Goal: Information Seeking & Learning: Understand process/instructions

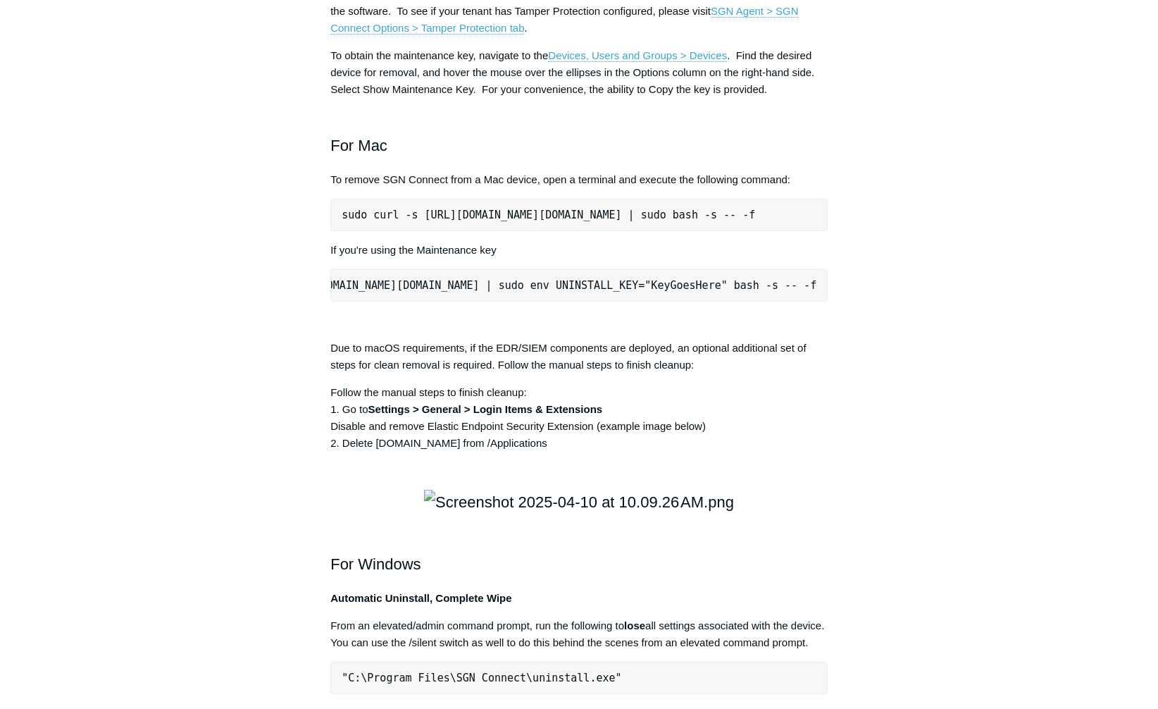
scroll to position [0, 237]
drag, startPoint x: 344, startPoint y: 521, endPoint x: 863, endPoint y: 530, distance: 519.9
click at [863, 530] on div "Articles in this section Installation Procedure for macOS 15 (Sequoia) Check to…" at bounding box center [578, 281] width 817 height 3943
copy pre "sudo curl -s [URL][DOMAIN_NAME][DOMAIN_NAME] | sudo env UNINSTALL_KEY="KeyGoesH…"
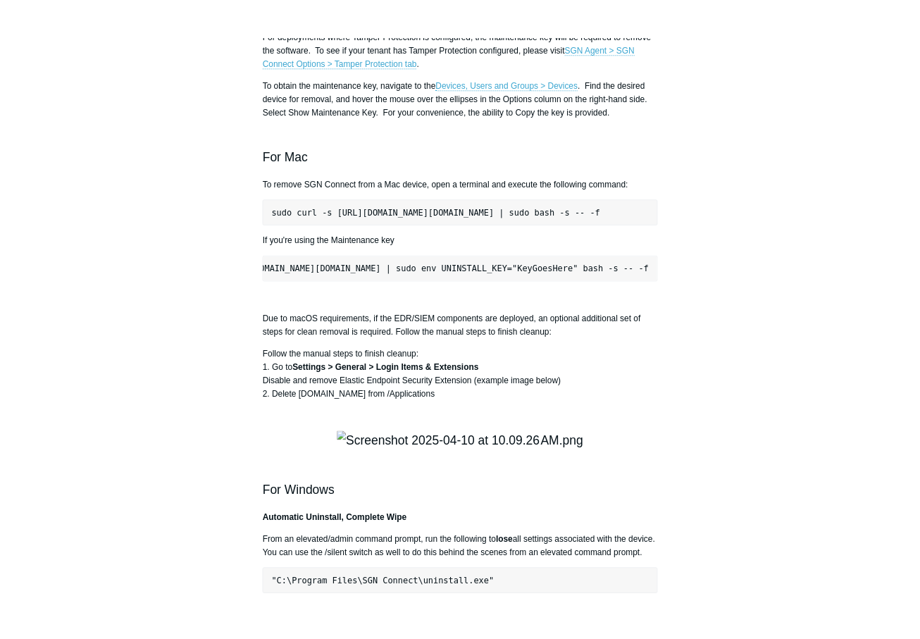
scroll to position [1812, 0]
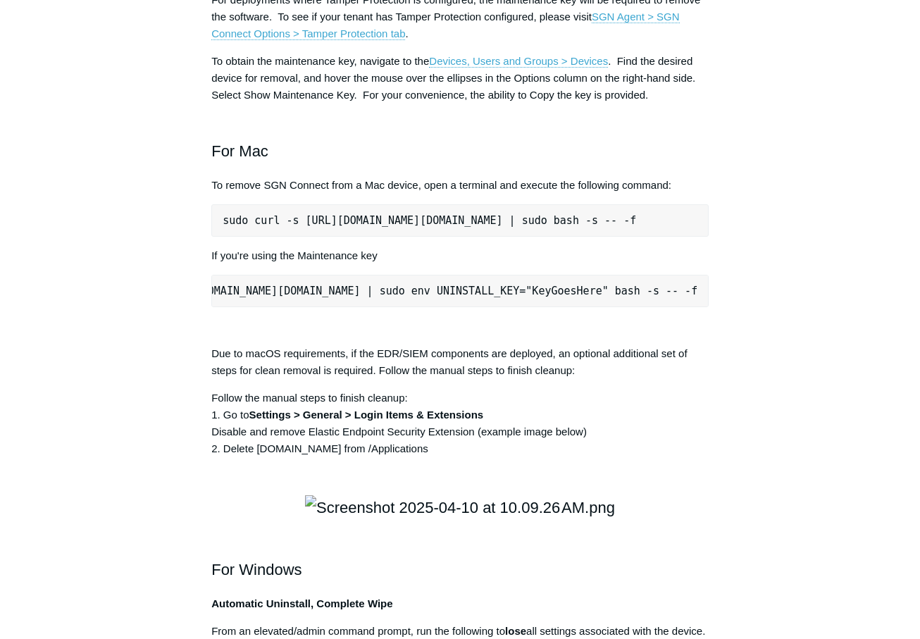
copy pre "sudo curl -s [URL][DOMAIN_NAME][DOMAIN_NAME] | sudo env UNINSTALL_KEY="KeyGoesH…"
drag, startPoint x: 225, startPoint y: 446, endPoint x: 479, endPoint y: 441, distance: 253.6
click at [488, 237] on pre "sudo curl -s [URL][DOMAIN_NAME][DOMAIN_NAME] | sudo bash -s -- -f" at bounding box center [459, 220] width 497 height 32
click at [237, 237] on pre "sudo curl -s [URL][DOMAIN_NAME][DOMAIN_NAME] | sudo bash -s -- -f" at bounding box center [459, 220] width 497 height 32
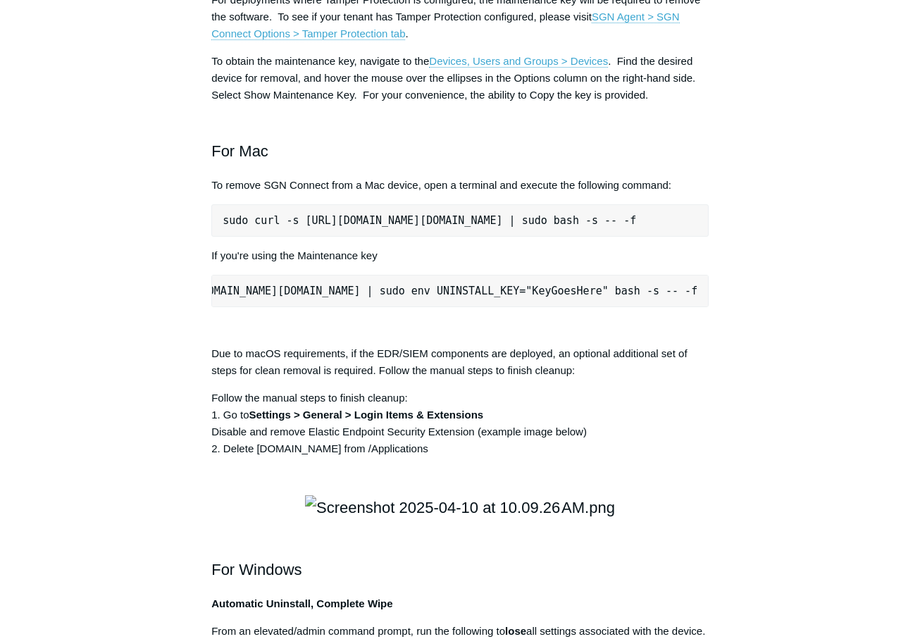
drag, startPoint x: 226, startPoint y: 444, endPoint x: 757, endPoint y: 456, distance: 531.2
click at [757, 456] on div "Articles in this section Installation Procedure for macOS 15 (Sequoia) Check to…" at bounding box center [459, 286] width 817 height 3943
copy pre "[PERSON_NAME] -s [URL][DOMAIN_NAME][DOMAIN_NAME] | sudo bash -s -- -f"
